Goal: Task Accomplishment & Management: Use online tool/utility

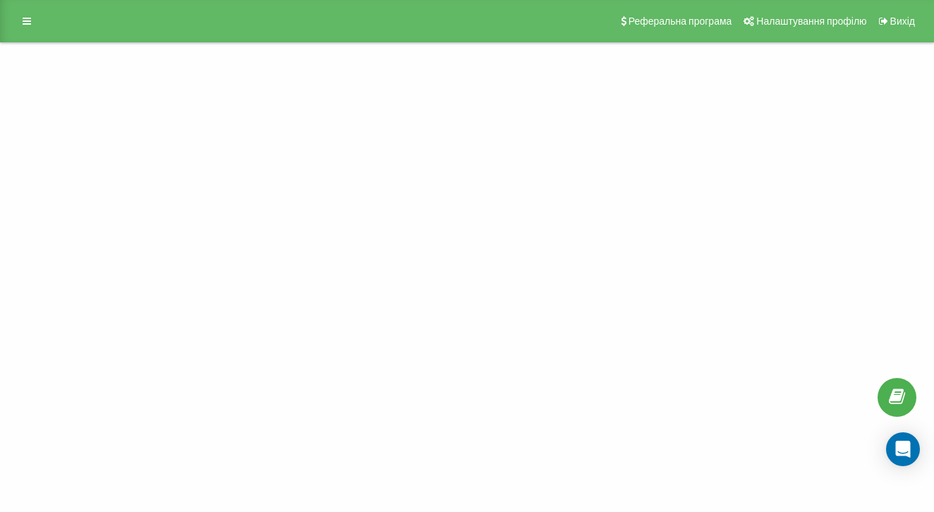
scroll to position [-1, 0]
click at [35, 31] on link at bounding box center [26, 21] width 25 height 20
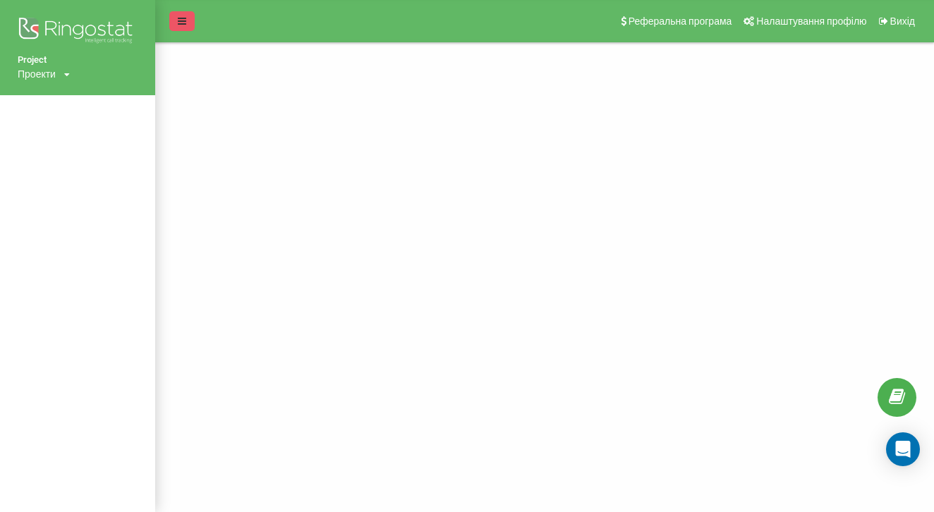
click at [176, 31] on link at bounding box center [181, 21] width 25 height 20
click at [176, 31] on div "Реферальна програма Налаштування профілю Вихід" at bounding box center [467, 21] width 934 height 42
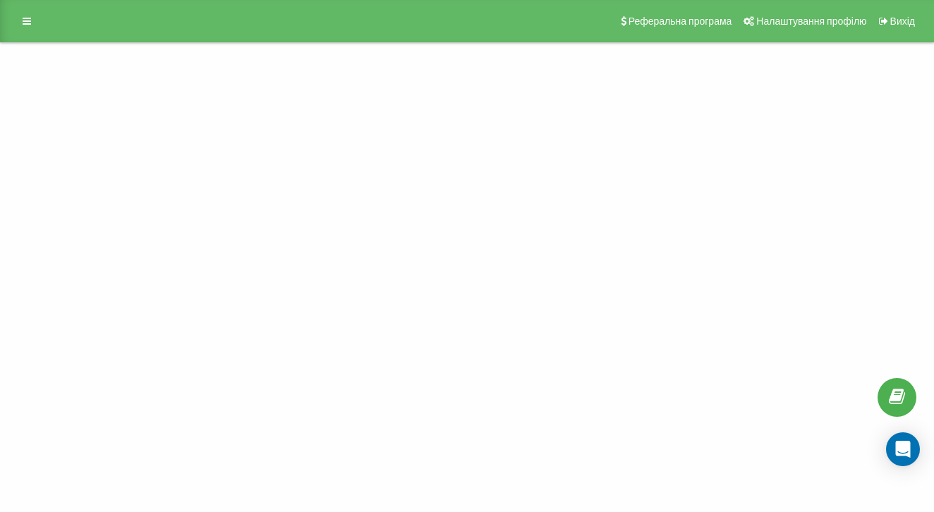
click at [233, 42] on div "Реферальна програма Налаштування профілю Вихід" at bounding box center [467, 21] width 934 height 42
click at [386, 207] on div "Project Проекти buynowcars.com.ua Реферальна програма Налаштування профілю Вихід" at bounding box center [467, 256] width 934 height 512
click at [304, 160] on div "Project Проекти buynowcars.com.ua Реферальна програма Налаштування профілю Вихід" at bounding box center [467, 256] width 934 height 512
click at [30, 26] on icon at bounding box center [27, 21] width 8 height 10
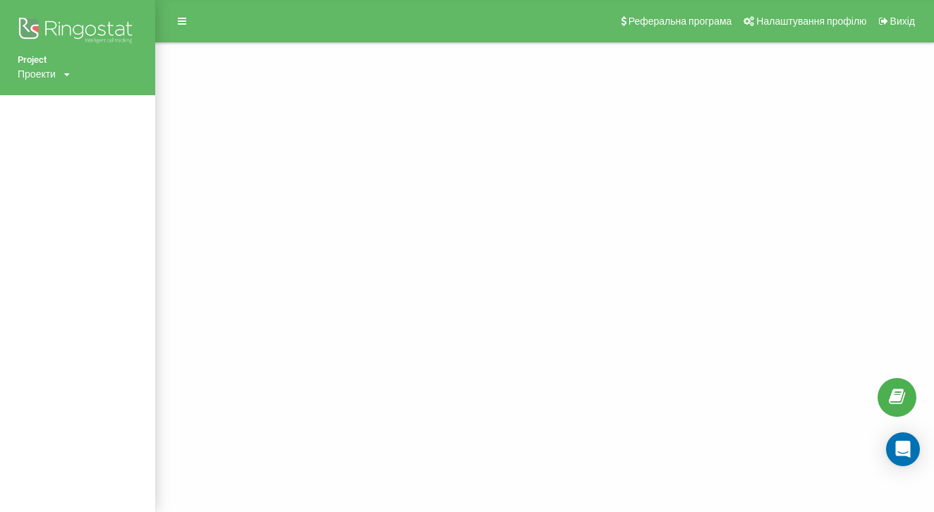
click at [42, 73] on div "Проекти" at bounding box center [37, 74] width 38 height 14
click at [71, 83] on div "[DOMAIN_NAME]" at bounding box center [63, 95] width 91 height 27
click at [70, 73] on icon at bounding box center [67, 75] width 6 height 8
click at [97, 95] on link "[DOMAIN_NAME]" at bounding box center [64, 95] width 68 height 11
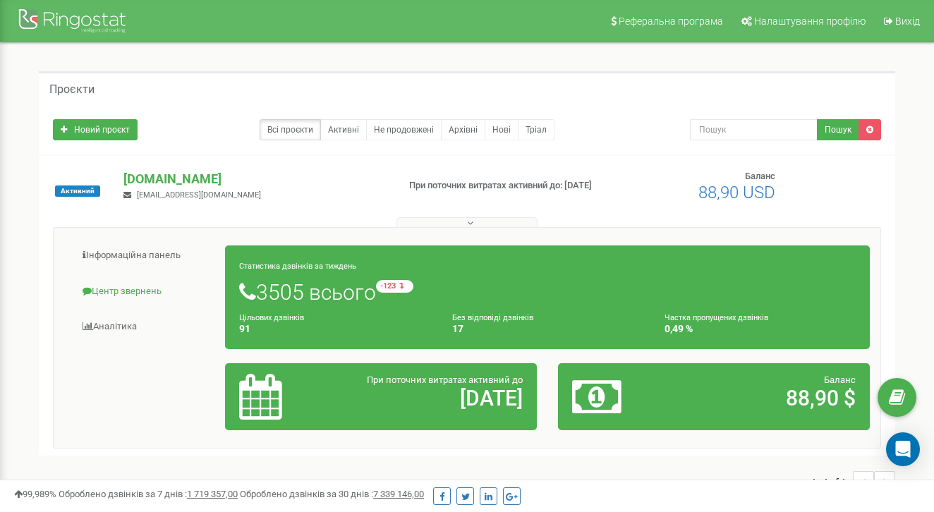
click at [118, 281] on link "Центр звернень" at bounding box center [145, 291] width 162 height 35
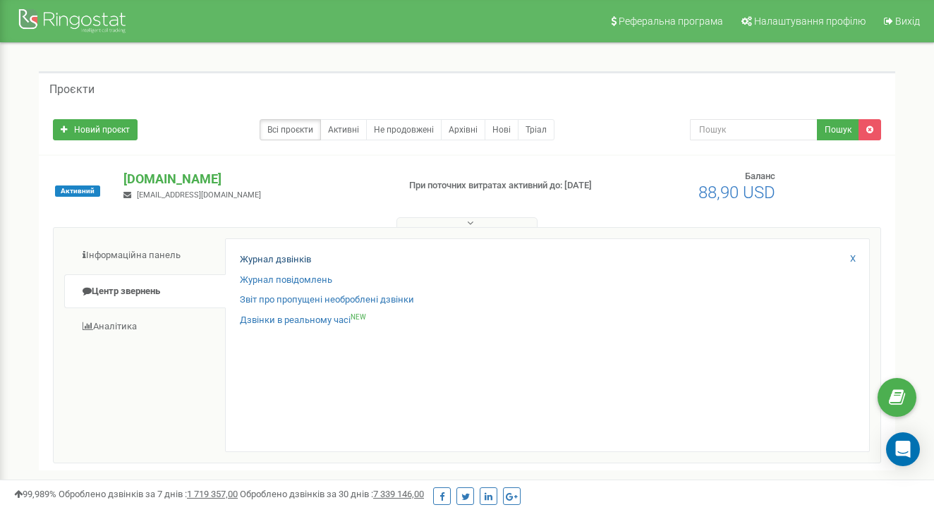
click at [277, 261] on link "Журнал дзвінків" at bounding box center [275, 259] width 71 height 13
